Goal: Check status: Check status

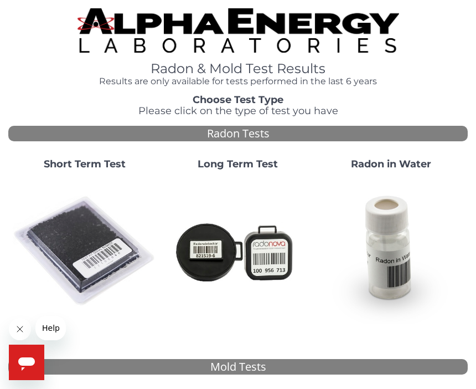
click at [83, 261] on img at bounding box center [85, 251] width 145 height 145
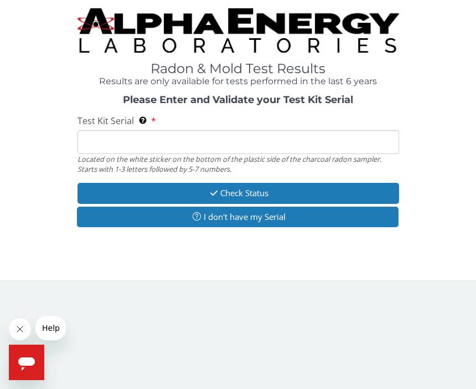
click at [151, 143] on input "Test Kit Serial Located on the white sticker on the bottom of the plastic side …" at bounding box center [239, 142] width 322 height 24
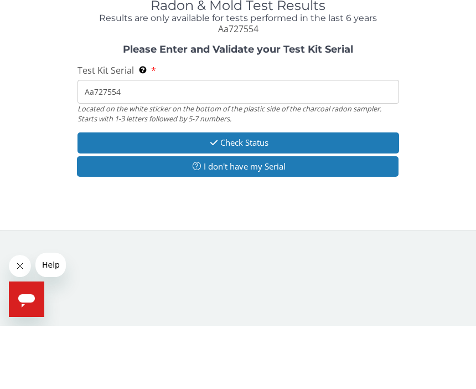
type input "Aa727554"
click at [254, 195] on button "Check Status" at bounding box center [239, 205] width 322 height 20
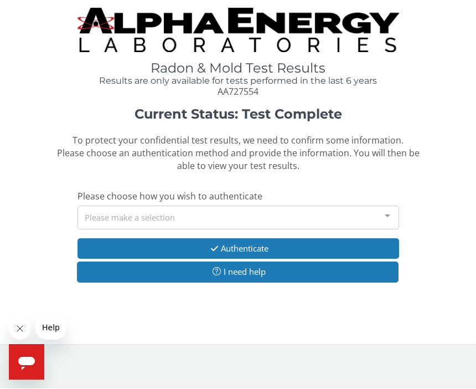
click at [391, 212] on div at bounding box center [388, 217] width 22 height 21
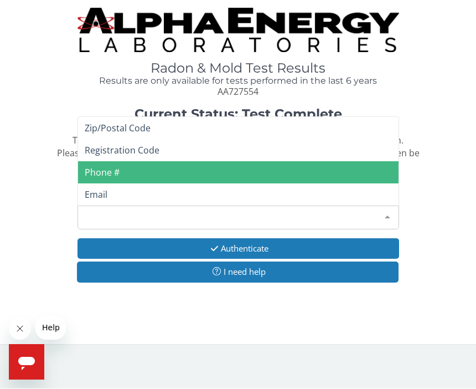
click at [120, 171] on span "Phone #" at bounding box center [238, 173] width 321 height 22
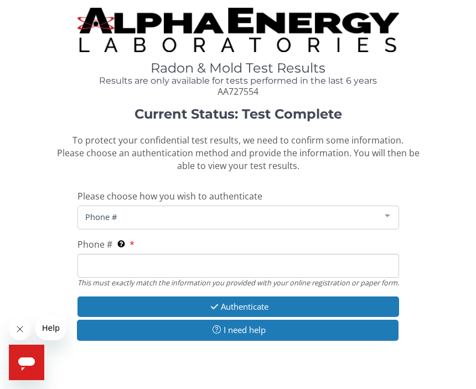
click at [179, 264] on input "Phone # This must exactly match the information you provided with your online r…" at bounding box center [239, 266] width 322 height 24
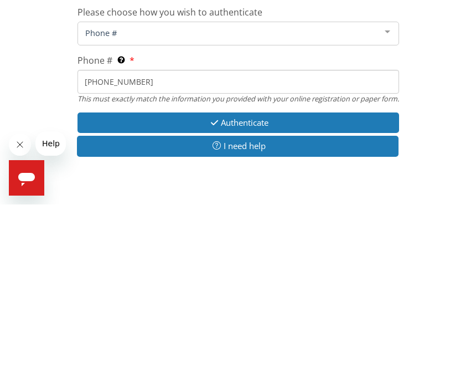
scroll to position [30, 0]
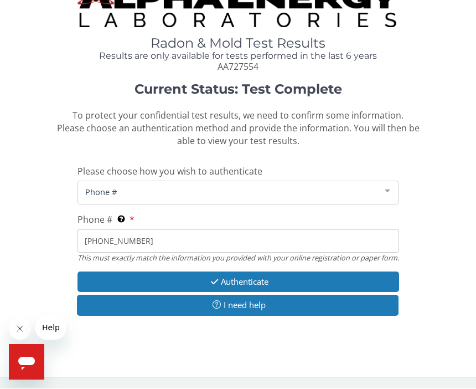
type input "[PHONE_NUMBER]"
click at [318, 280] on button "Authenticate" at bounding box center [239, 282] width 322 height 20
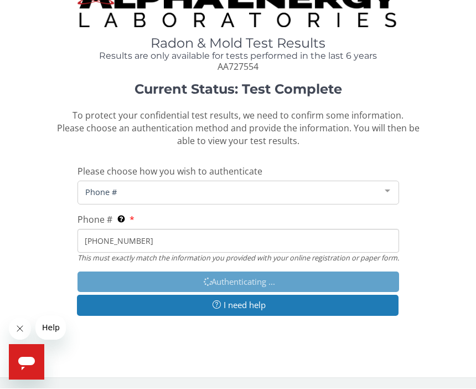
scroll to position [31, 0]
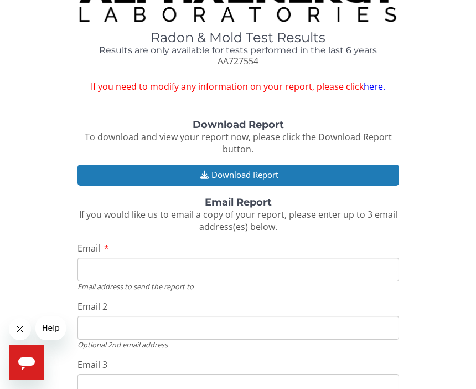
click at [319, 174] on button "Download Report" at bounding box center [239, 174] width 322 height 20
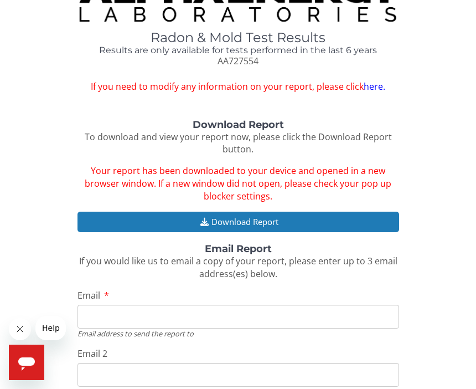
click at [444, 162] on div "Download Report To download and view your report now, please click the Download…" at bounding box center [238, 308] width 460 height 377
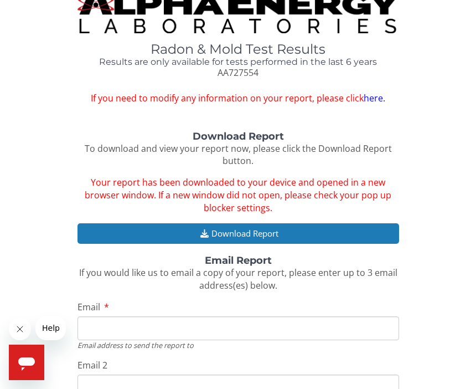
scroll to position [24, 0]
